Goal: Register for event/course

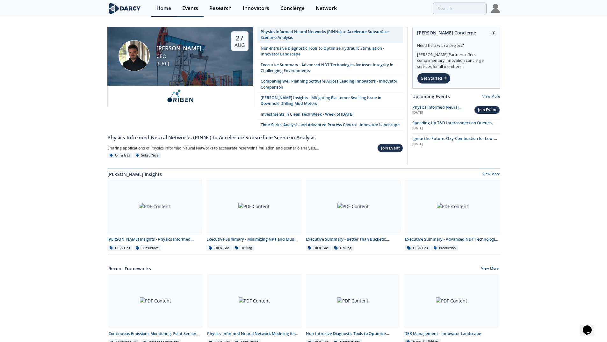
click at [191, 6] on div "Events" at bounding box center [190, 8] width 16 height 5
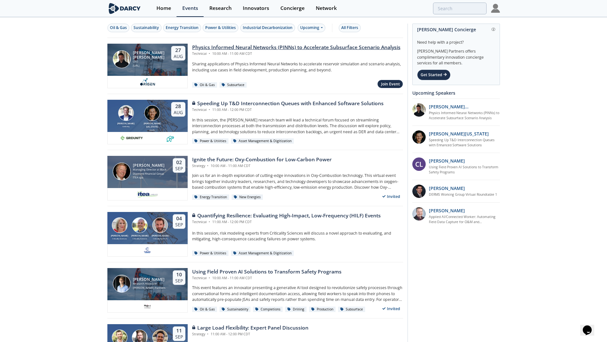
click at [220, 47] on div "Physics Informed Neural Networks (PINNs) to Accelerate Subsurface Scenario Anal…" at bounding box center [296, 48] width 208 height 8
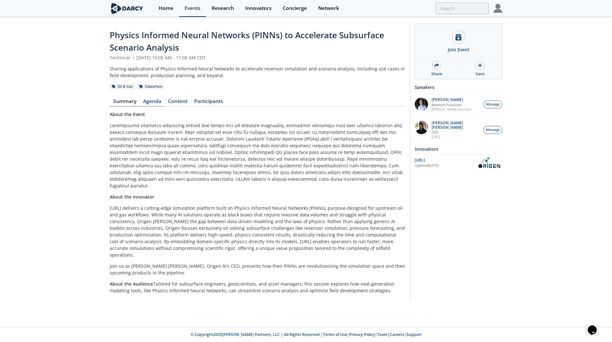
click at [147, 99] on link "Agenda" at bounding box center [152, 103] width 25 height 8
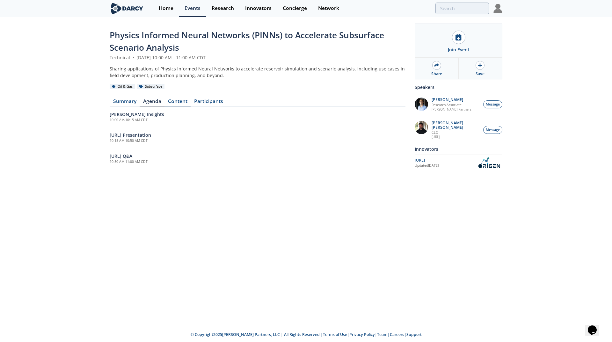
click at [177, 99] on link "Content" at bounding box center [177, 103] width 26 height 8
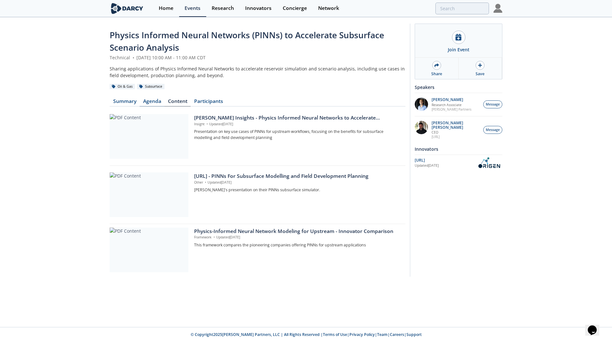
click at [145, 100] on link "Agenda" at bounding box center [152, 103] width 25 height 8
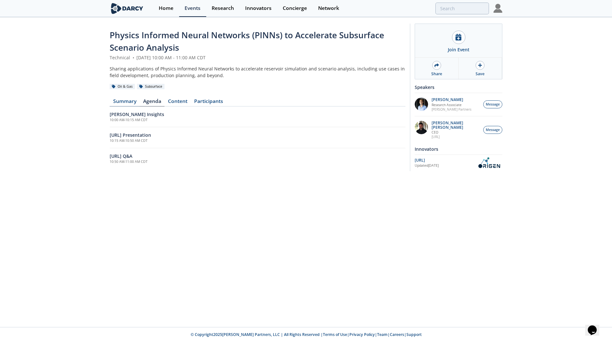
click at [131, 101] on link "Summary" at bounding box center [125, 103] width 30 height 8
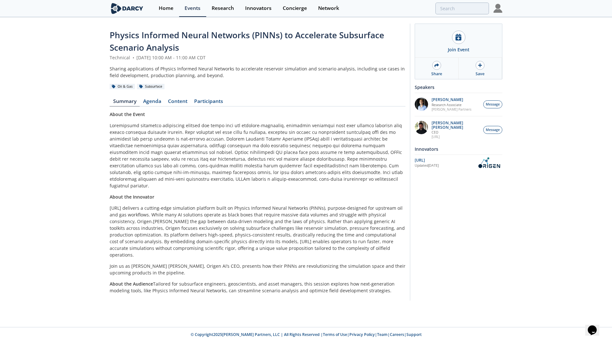
click at [340, 116] on p "About the Event" at bounding box center [258, 114] width 296 height 7
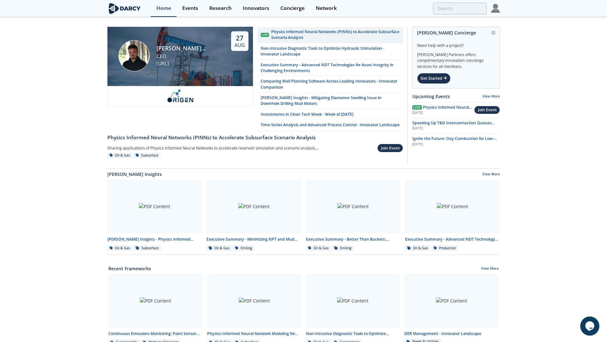
click at [286, 31] on div "Physics Informed Neural Networks (PINNs) to Accelerate Subsurface Scenario Anal…" at bounding box center [335, 35] width 128 height 12
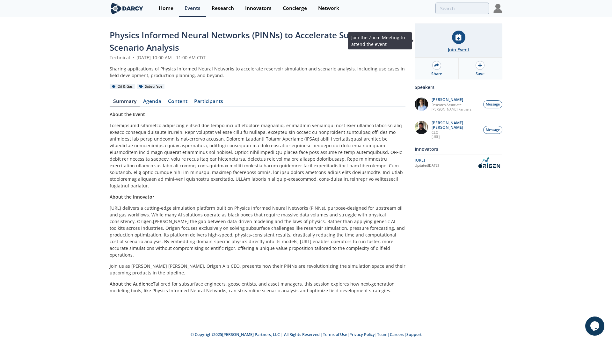
click at [451, 42] on div "Join Event" at bounding box center [458, 41] width 87 height 34
